Goal: Information Seeking & Learning: Understand process/instructions

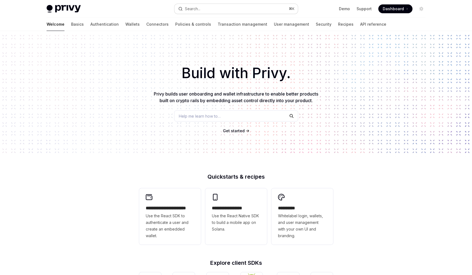
click at [252, 9] on button "Search... ⌘ K" at bounding box center [237, 9] width 124 height 10
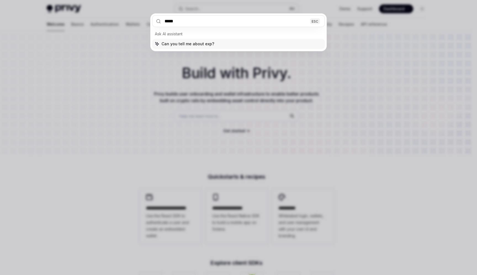
type input "******"
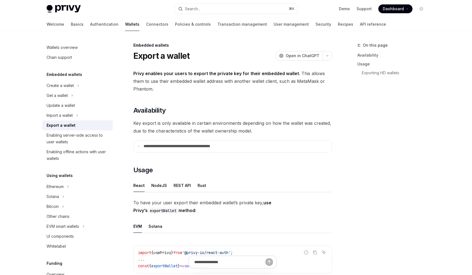
type textarea "*"
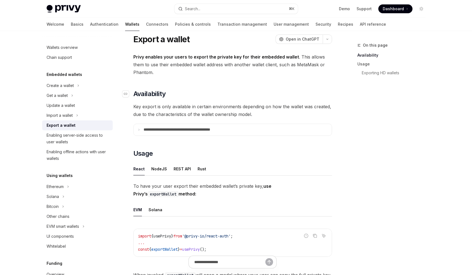
scroll to position [13, 0]
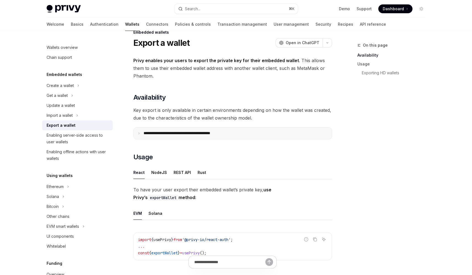
click at [150, 134] on p "**********" at bounding box center [189, 133] width 91 height 5
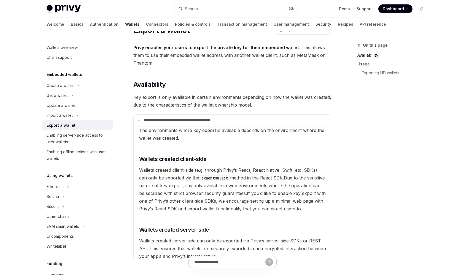
scroll to position [22, 0]
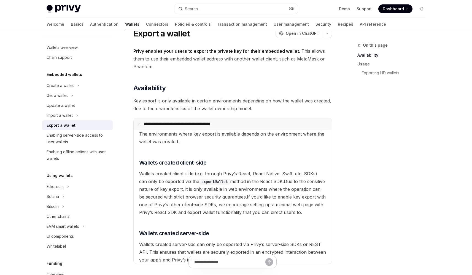
click at [138, 124] on icon at bounding box center [139, 123] width 3 height 3
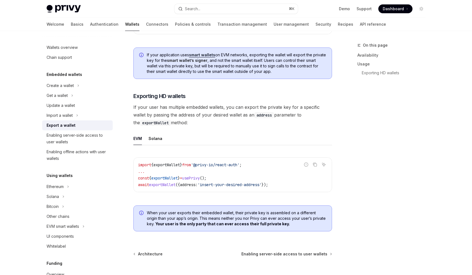
scroll to position [478, 0]
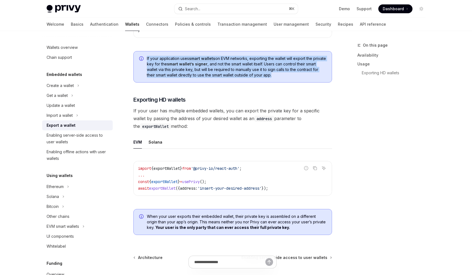
drag, startPoint x: 301, startPoint y: 59, endPoint x: 305, endPoint y: 78, distance: 19.4
click at [305, 78] on span "If your application uses smart wallets on EVM networks, exporting the wallet wi…" at bounding box center [237, 67] width 180 height 22
drag, startPoint x: 305, startPoint y: 76, endPoint x: 303, endPoint y: 50, distance: 26.0
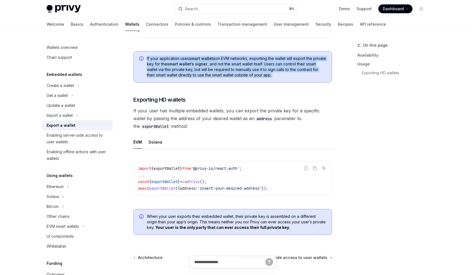
drag, startPoint x: 297, startPoint y: 50, endPoint x: 299, endPoint y: 78, distance: 27.9
click at [299, 78] on span "If your application uses smart wallets on EVM networks, exporting the wallet wi…" at bounding box center [237, 67] width 180 height 22
drag, startPoint x: 300, startPoint y: 78, endPoint x: 301, endPoint y: 50, distance: 28.1
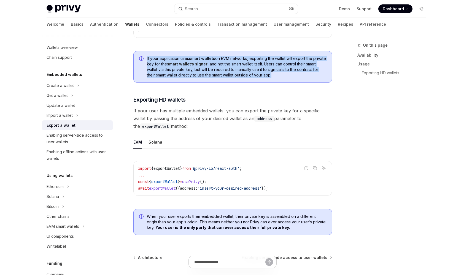
drag, startPoint x: 298, startPoint y: 51, endPoint x: 304, endPoint y: 77, distance: 26.3
click at [304, 77] on span "If your application uses smart wallets on EVM networks, exporting the wallet wi…" at bounding box center [237, 67] width 180 height 22
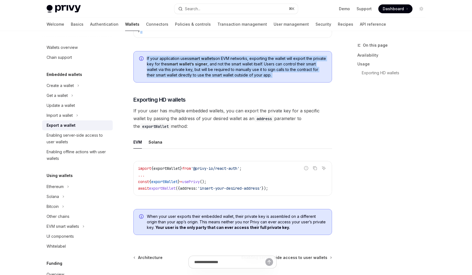
drag, startPoint x: 304, startPoint y: 77, endPoint x: 299, endPoint y: 43, distance: 34.1
drag, startPoint x: 299, startPoint y: 58, endPoint x: 303, endPoint y: 74, distance: 16.3
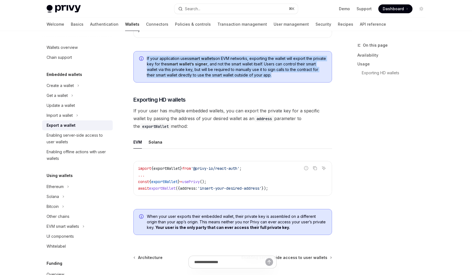
drag, startPoint x: 303, startPoint y: 76, endPoint x: 298, endPoint y: 54, distance: 23.2
click at [298, 54] on div "If your application uses smart wallets on EVM networks, exporting the wallet wi…" at bounding box center [232, 66] width 199 height 31
drag, startPoint x: 296, startPoint y: 55, endPoint x: 303, endPoint y: 77, distance: 23.5
click at [303, 77] on div "If your application uses smart wallets on EVM networks, exporting the wallet wi…" at bounding box center [232, 66] width 199 height 31
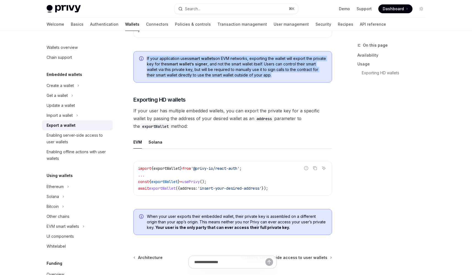
click at [303, 77] on span "If your application uses smart wallets on EVM networks, exporting the wallet wi…" at bounding box center [237, 67] width 180 height 22
drag, startPoint x: 303, startPoint y: 77, endPoint x: 299, endPoint y: 55, distance: 22.1
click at [299, 55] on div "If your application uses smart wallets on EVM networks, exporting the wallet wi…" at bounding box center [232, 66] width 199 height 31
drag, startPoint x: 296, startPoint y: 59, endPoint x: 303, endPoint y: 80, distance: 21.6
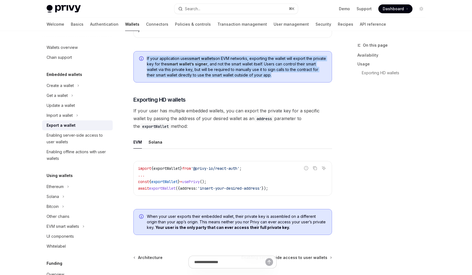
click at [303, 80] on div "If your application uses smart wallets on EVM networks, exporting the wallet wi…" at bounding box center [232, 66] width 199 height 31
drag, startPoint x: 247, startPoint y: 53, endPoint x: 296, endPoint y: 77, distance: 54.9
click at [296, 77] on div "If your application uses smart wallets on EVM networks, exporting the wallet wi…" at bounding box center [232, 66] width 199 height 31
click at [296, 77] on span "If your application uses smart wallets on EVM networks, exporting the wallet wi…" at bounding box center [237, 67] width 180 height 22
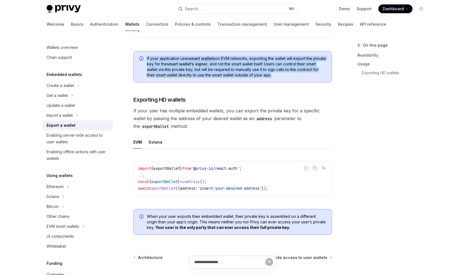
drag, startPoint x: 296, startPoint y: 77, endPoint x: 271, endPoint y: 51, distance: 36.7
drag, startPoint x: 269, startPoint y: 50, endPoint x: 304, endPoint y: 79, distance: 45.5
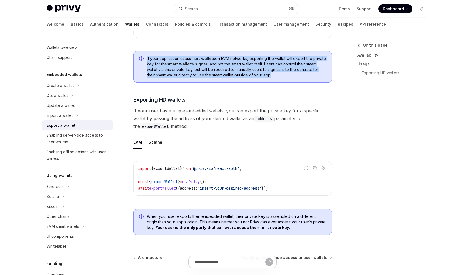
click at [304, 78] on span "If your application uses smart wallets on EVM networks, exporting the wallet wi…" at bounding box center [237, 67] width 180 height 22
drag, startPoint x: 303, startPoint y: 73, endPoint x: 293, endPoint y: 51, distance: 24.2
drag, startPoint x: 296, startPoint y: 55, endPoint x: 308, endPoint y: 76, distance: 24.1
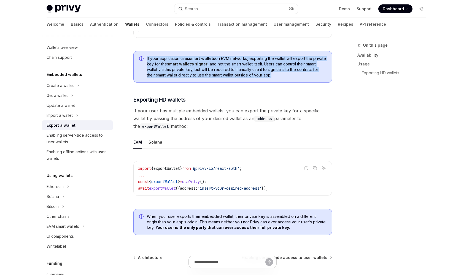
click at [308, 76] on span "If your application uses smart wallets on EVM networks, exporting the wallet wi…" at bounding box center [237, 67] width 180 height 22
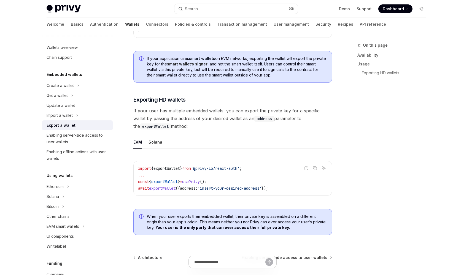
click at [390, 144] on div "On this page Availability Usage Exporting HD wallets" at bounding box center [389, 158] width 84 height 233
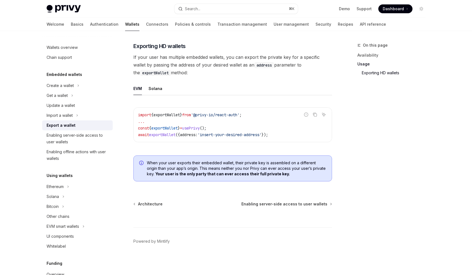
scroll to position [531, 0]
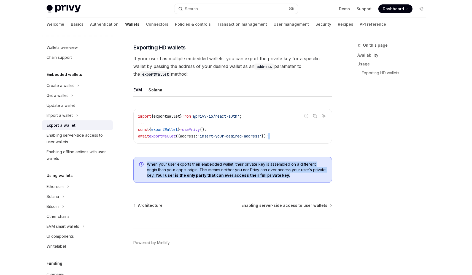
drag, startPoint x: 221, startPoint y: 152, endPoint x: 309, endPoint y: 177, distance: 91.3
click at [309, 177] on span "When your user exports their embedded wallet, their private key is assembled on…" at bounding box center [237, 169] width 180 height 17
drag, startPoint x: 274, startPoint y: 173, endPoint x: 207, endPoint y: 161, distance: 67.8
click at [207, 161] on div "When your user exports their embedded wallet, their private key is assembled on…" at bounding box center [232, 170] width 199 height 26
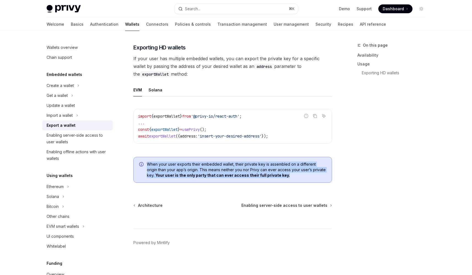
click at [207, 161] on div "When your user exports their embedded wallet, their private key is assembled on…" at bounding box center [232, 170] width 199 height 26
drag, startPoint x: 204, startPoint y: 161, endPoint x: 213, endPoint y: 182, distance: 23.5
click at [213, 182] on div "When your user exports their embedded wallet, their private key is assembled on…" at bounding box center [232, 170] width 199 height 26
drag, startPoint x: 212, startPoint y: 178, endPoint x: 207, endPoint y: 161, distance: 17.7
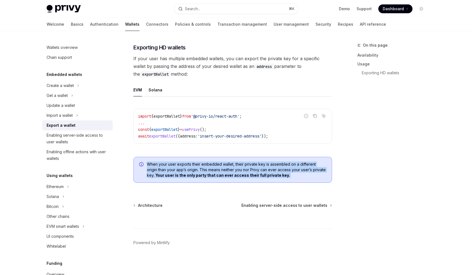
click at [207, 161] on div "When your user exports their embedded wallet, their private key is assembled on…" at bounding box center [232, 170] width 199 height 26
drag, startPoint x: 207, startPoint y: 161, endPoint x: 305, endPoint y: 178, distance: 99.1
click at [305, 178] on div "When your user exports their embedded wallet, their private key is assembled on…" at bounding box center [232, 170] width 199 height 26
click at [305, 178] on span "When your user exports their embedded wallet, their private key is assembled on…" at bounding box center [237, 169] width 180 height 17
